Goal: Check status: Check status

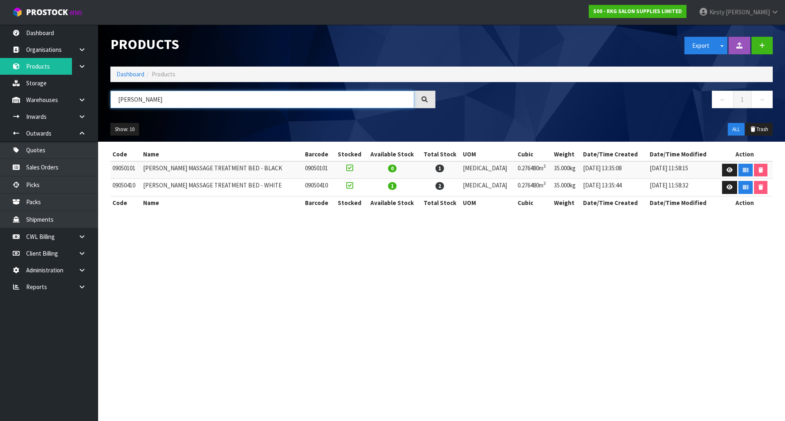
drag, startPoint x: 142, startPoint y: 100, endPoint x: 108, endPoint y: 98, distance: 34.4
click at [108, 98] on div "[PERSON_NAME]" at bounding box center [272, 103] width 337 height 24
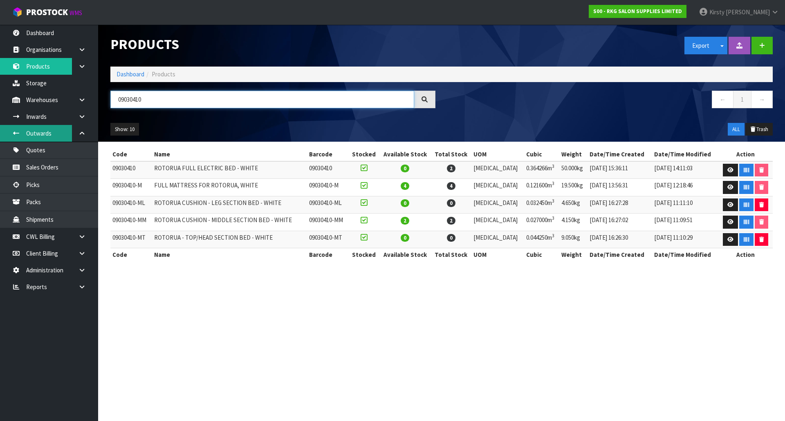
type input "09030410"
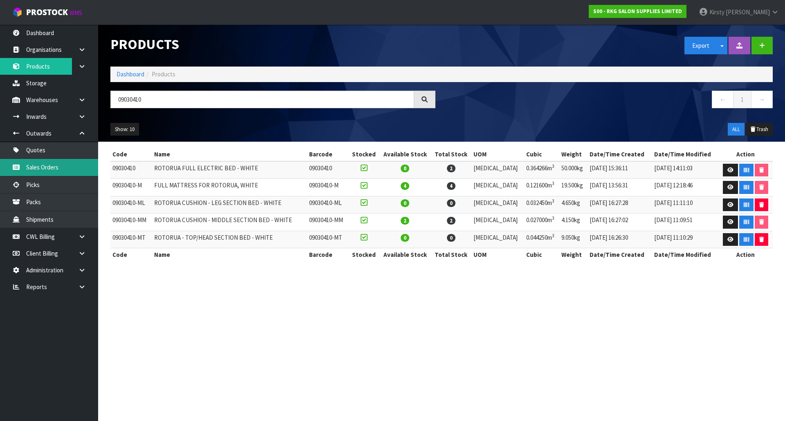
click at [42, 165] on link "Sales Orders" at bounding box center [49, 167] width 98 height 17
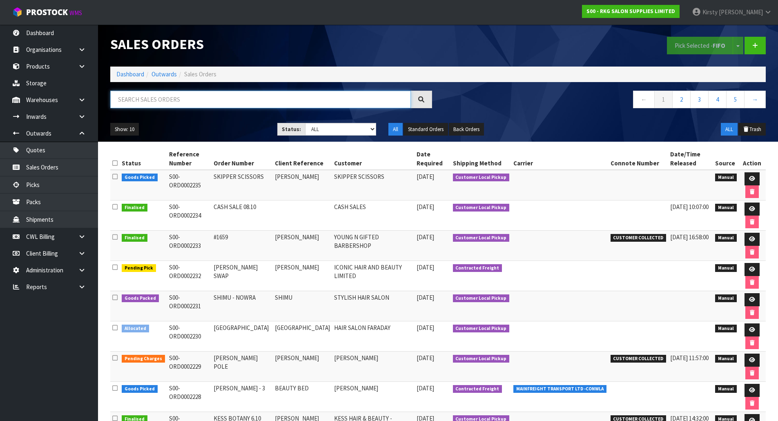
click at [136, 101] on input "text" at bounding box center [260, 100] width 301 height 18
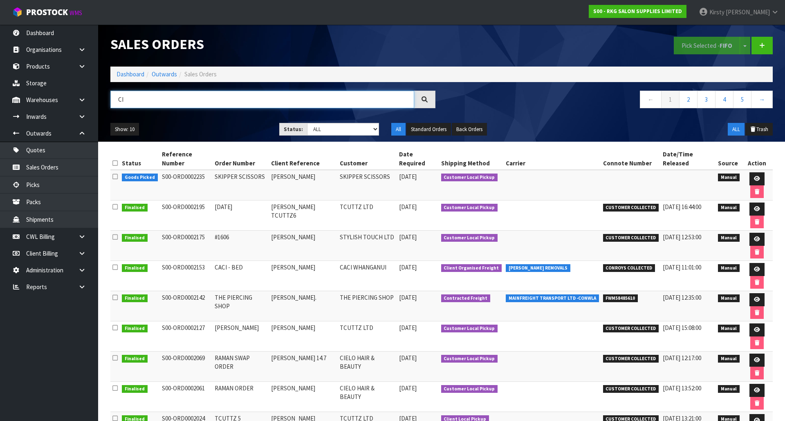
drag, startPoint x: 132, startPoint y: 99, endPoint x: 109, endPoint y: 98, distance: 23.3
click at [109, 98] on div "CI" at bounding box center [272, 103] width 337 height 24
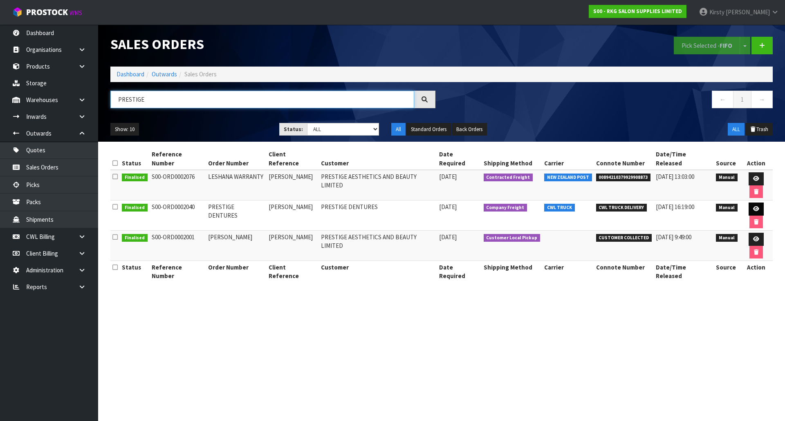
type input "PRESTIGE"
click at [753, 206] on icon at bounding box center [756, 208] width 6 height 5
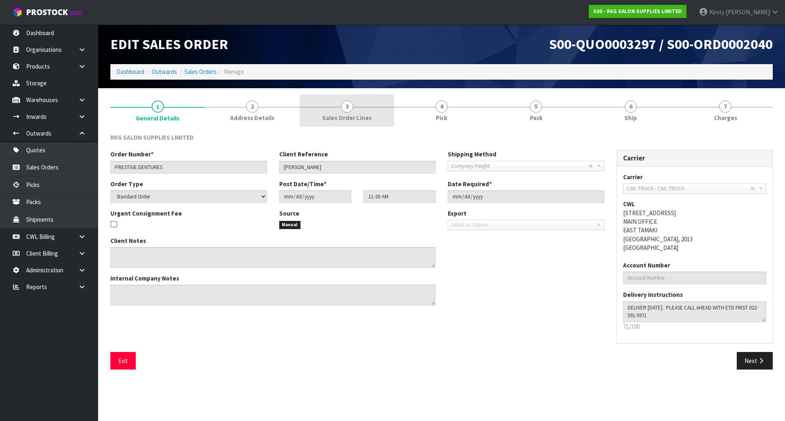
click at [349, 109] on span "3" at bounding box center [347, 107] width 12 height 12
